Goal: Find specific page/section: Find specific page/section

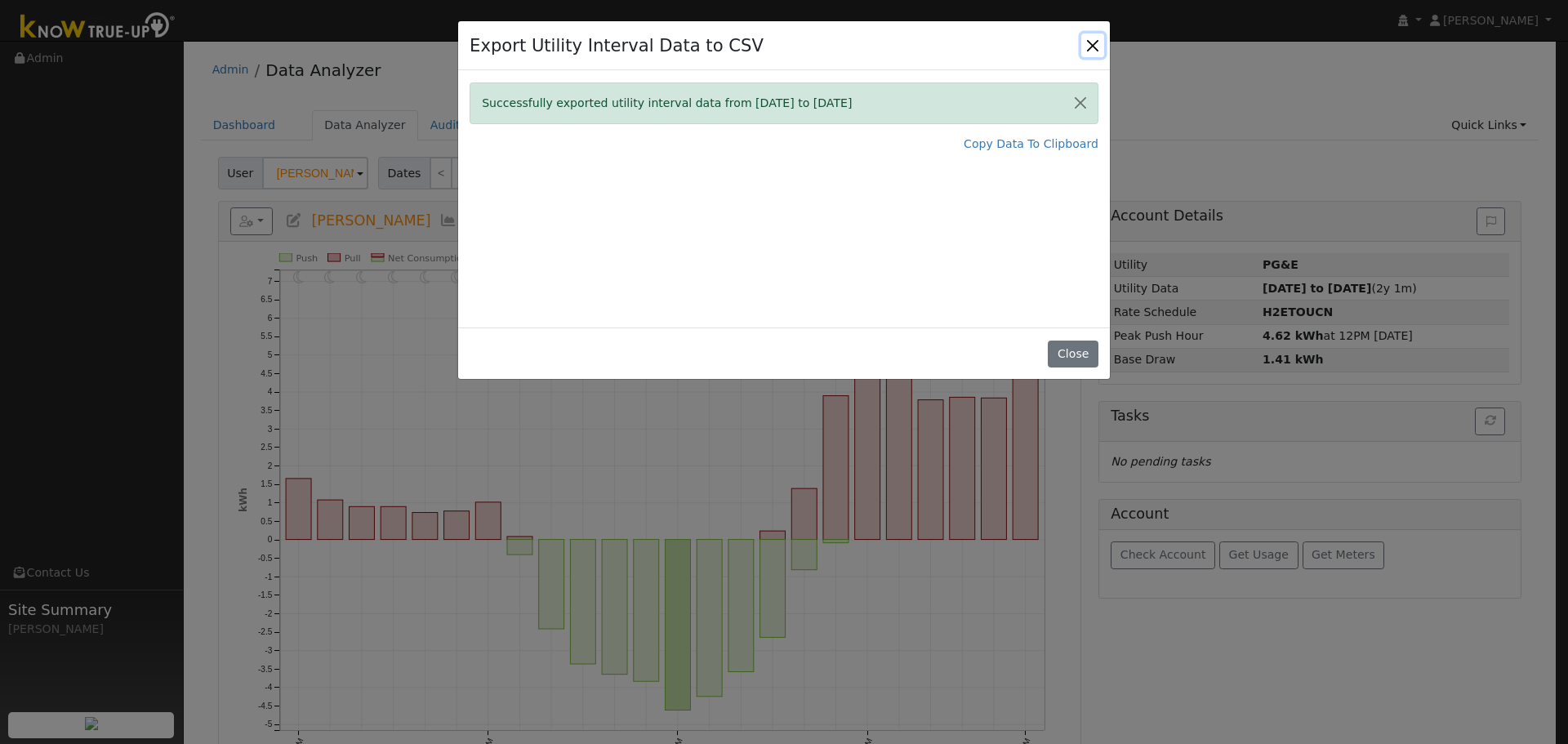
click at [1087, 45] on button "Close" at bounding box center [1092, 45] width 23 height 23
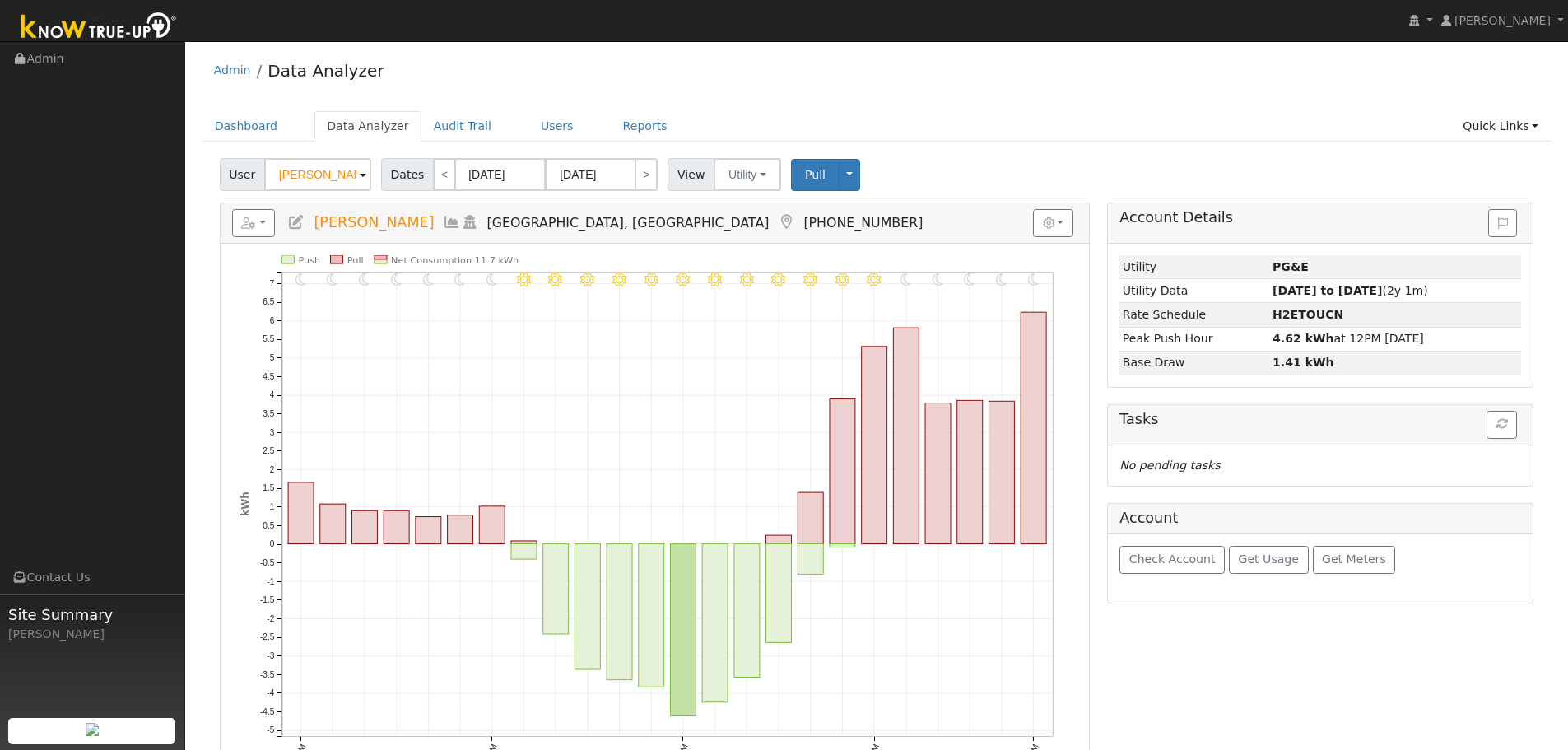
click at [1240, 97] on div "Admin Data Analyzer" at bounding box center [877, 75] width 1349 height 51
click at [1420, 66] on div "Admin Data Analyzer" at bounding box center [877, 75] width 1349 height 51
click at [1324, 93] on div "Admin Data Analyzer" at bounding box center [877, 75] width 1349 height 51
click at [1025, 134] on ul "Dashboard Data Analyzer Audit Trail Users Reports Quick Links Quick Add Quick C…" at bounding box center [877, 126] width 1349 height 31
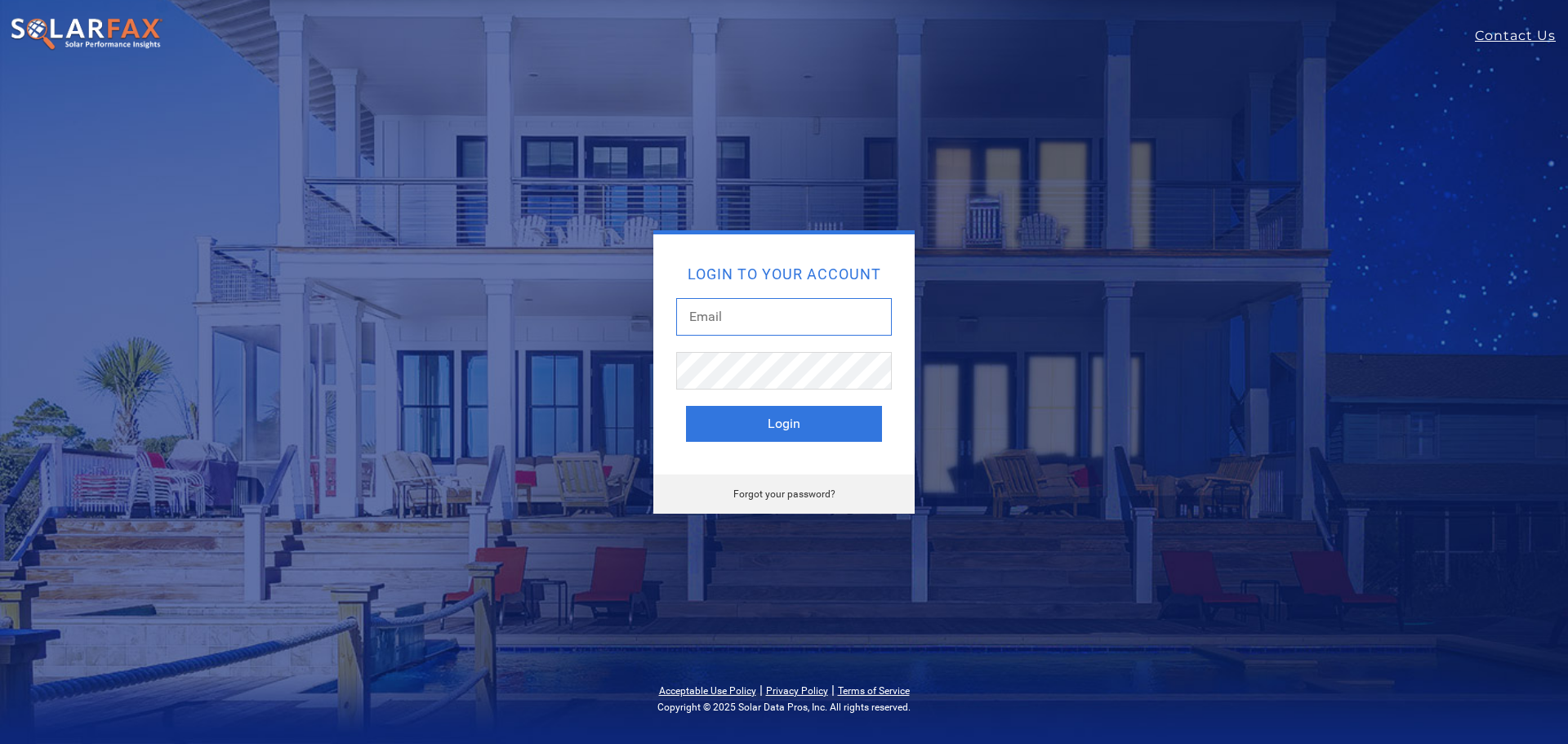
click at [765, 314] on input "text" at bounding box center [784, 318] width 216 height 38
type input "[PERSON_NAME][EMAIL_ADDRESS][PERSON_NAME][DOMAIN_NAME]"
click at [842, 423] on button "Login" at bounding box center [784, 424] width 196 height 36
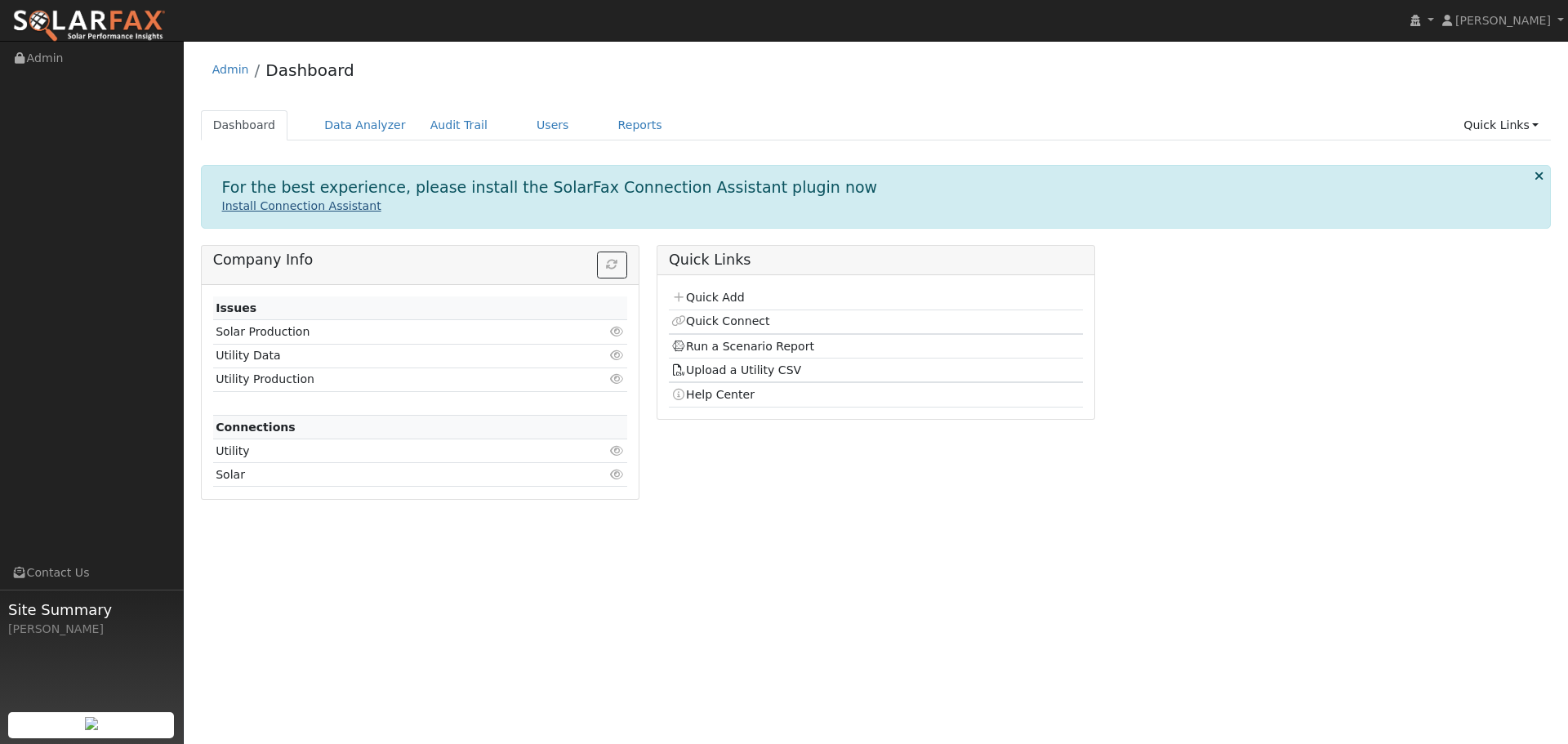
click at [287, 205] on link "Install Connection Assistant" at bounding box center [301, 206] width 159 height 13
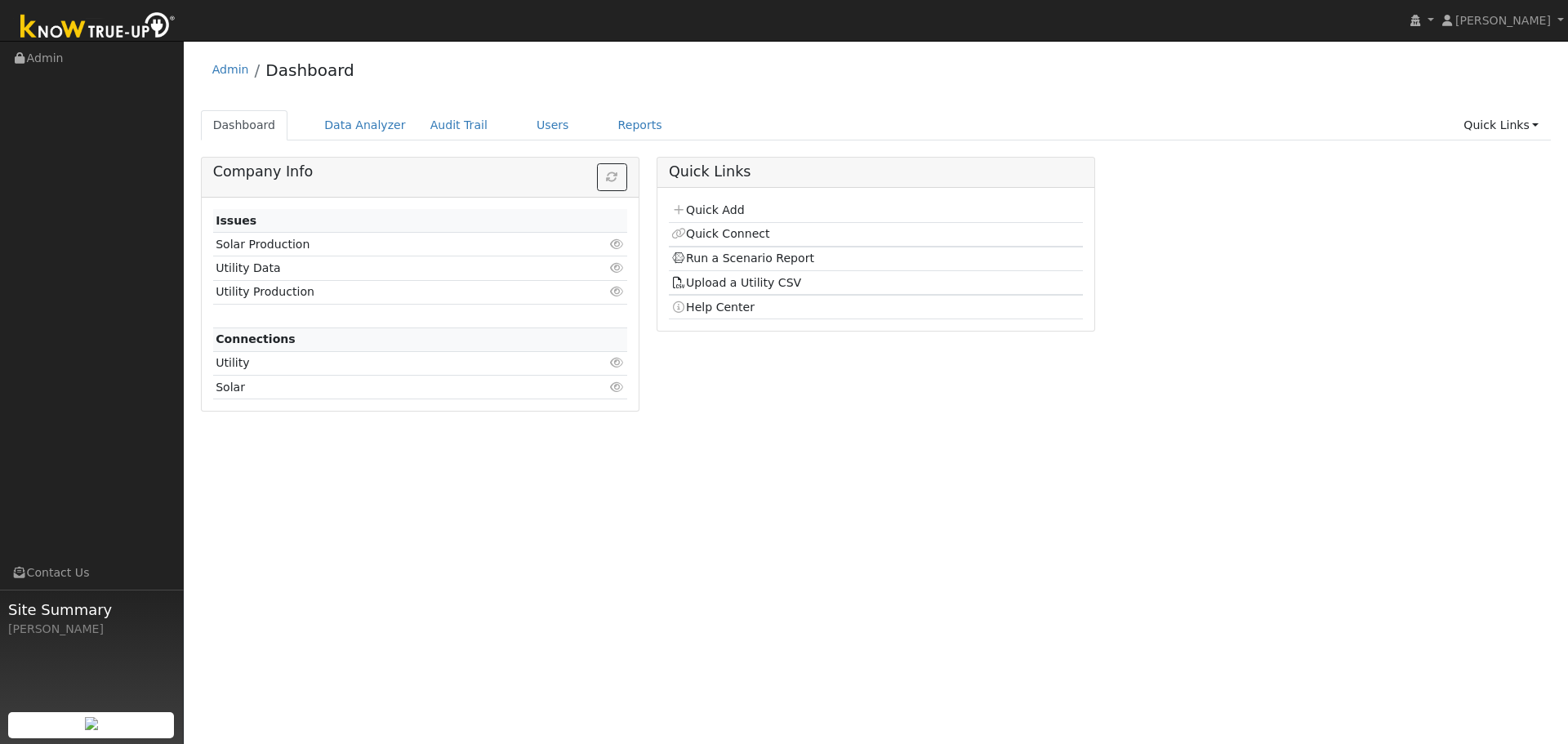
drag, startPoint x: 453, startPoint y: 0, endPoint x: 837, endPoint y: 108, distance: 398.9
click at [837, 108] on div "Admin Dashboard Dashboard Data Analyzer Audit Trail Users Reports Quick Links Q…" at bounding box center [876, 237] width 1368 height 375
drag, startPoint x: 1369, startPoint y: 174, endPoint x: 1343, endPoint y: 177, distance: 26.2
click at [1361, 177] on div "Company Info Issues Solar Production Click to view Utility Data Click to view U…" at bounding box center [876, 290] width 1368 height 267
drag, startPoint x: 1361, startPoint y: 126, endPoint x: 1349, endPoint y: 137, distance: 16.3
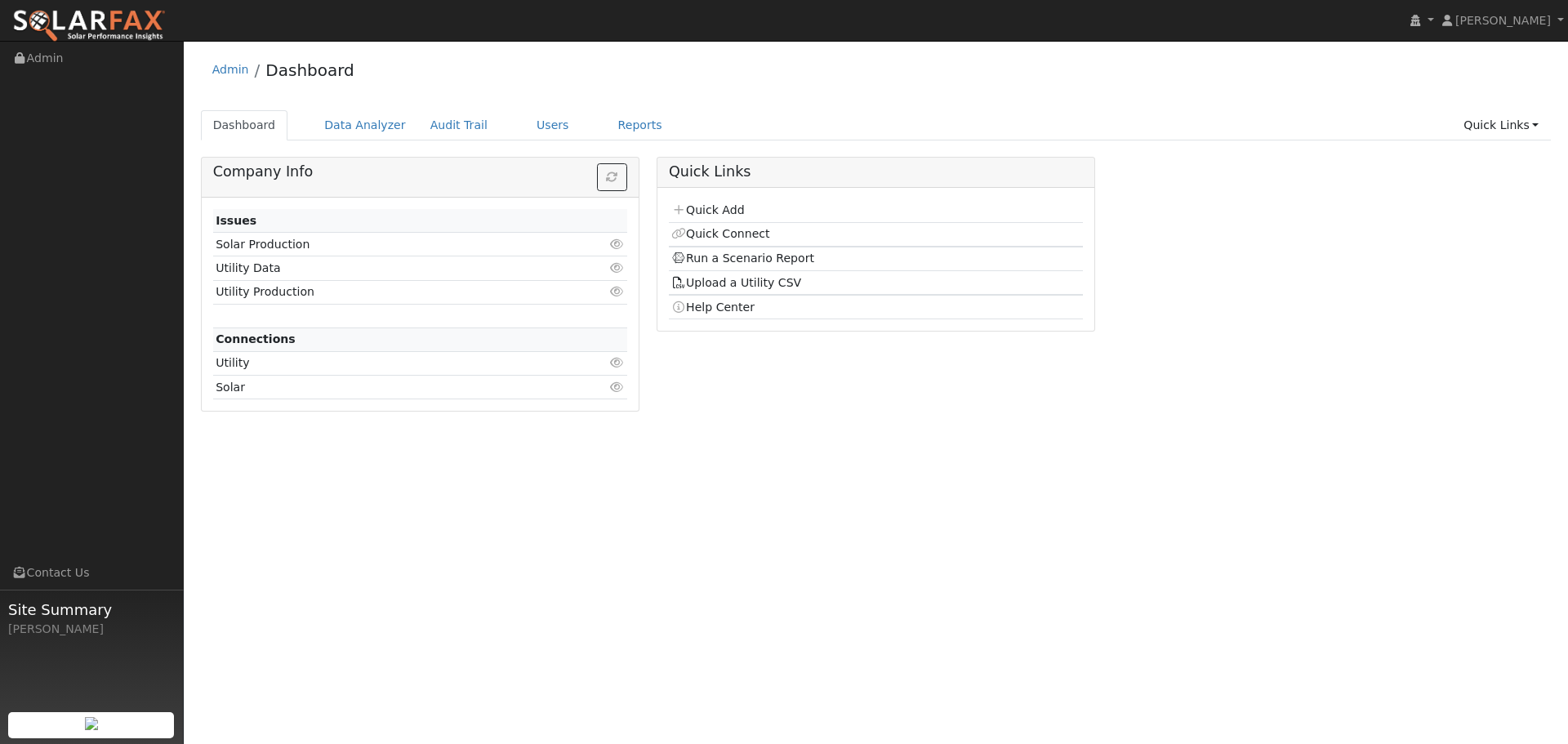
click at [1362, 127] on ul "Dashboard Data Analyzer Audit Trail Users Reports Quick Links Quick Add Quick C…" at bounding box center [876, 125] width 1351 height 30
